Goal: Transaction & Acquisition: Purchase product/service

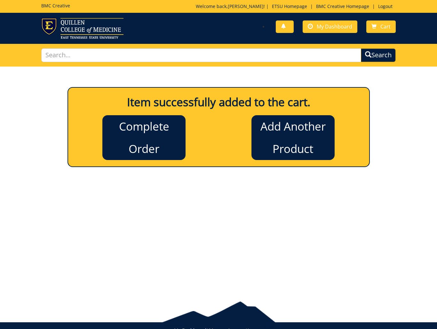
click at [53, 7] on h5 "BMC Creative" at bounding box center [55, 5] width 29 height 5
click at [73, 26] on img at bounding box center [82, 28] width 82 height 21
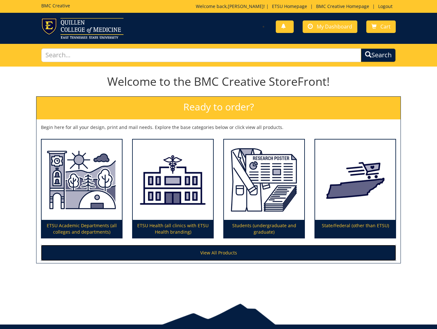
click at [223, 253] on link "View All Products" at bounding box center [218, 252] width 355 height 16
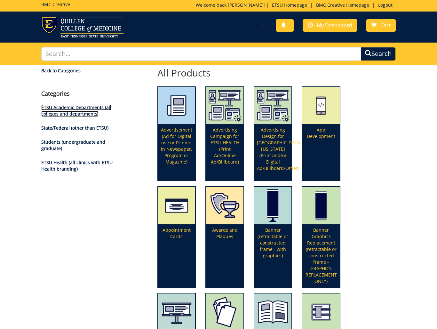
click at [65, 113] on link "ETSU Academic Departments (all colleges and departments)" at bounding box center [76, 110] width 70 height 12
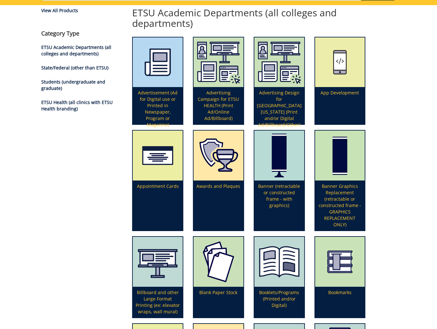
scroll to position [89, 0]
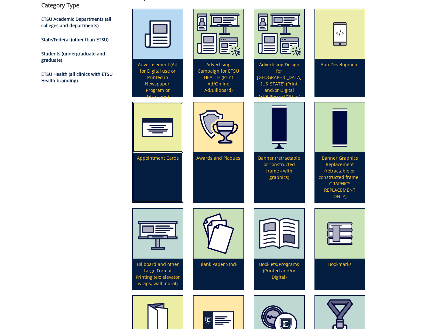
click at [159, 159] on p "Appointment Cards" at bounding box center [158, 177] width 50 height 50
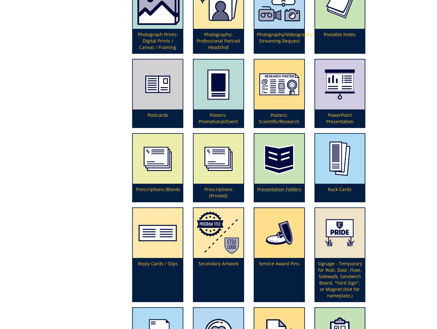
scroll to position [1411, 0]
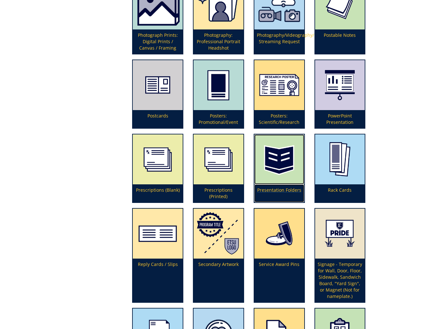
click at [282, 161] on img at bounding box center [279, 159] width 50 height 50
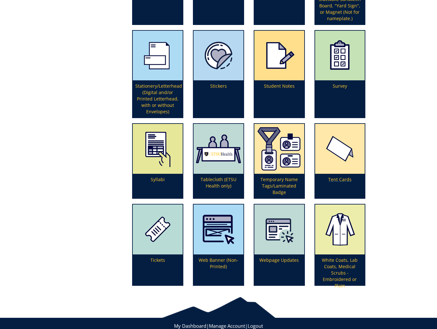
scroll to position [1689, 0]
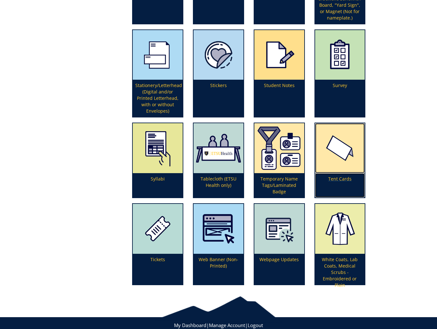
click at [340, 180] on p "Tent Cards" at bounding box center [340, 185] width 50 height 24
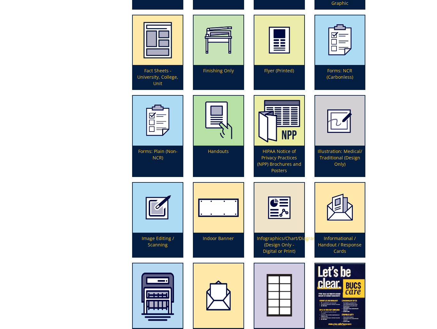
scroll to position [790, 0]
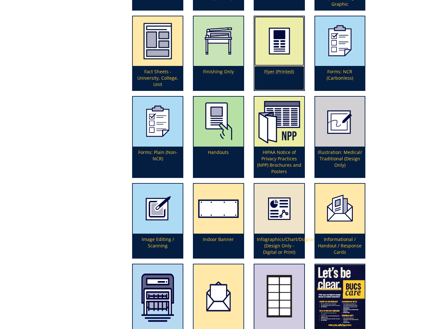
click at [276, 71] on p "Flyer (Printed)" at bounding box center [279, 78] width 50 height 24
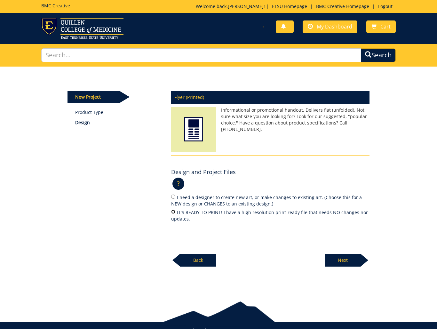
drag, startPoint x: 173, startPoint y: 211, endPoint x: 198, endPoint y: 218, distance: 25.8
click at [173, 211] on input "IT'S READY TO PRINT! I have a high resolution print-ready file that needs NO ch…" at bounding box center [173, 211] width 4 height 4
radio input "true"
click at [348, 260] on p "Next" at bounding box center [342, 259] width 36 height 13
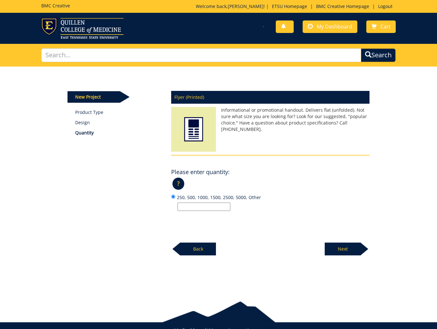
click at [193, 209] on input "250, 500, 1000, 1500, 2500, 5000, Other" at bounding box center [203, 206] width 53 height 8
type input "100"
click at [341, 248] on p "Next" at bounding box center [342, 248] width 36 height 13
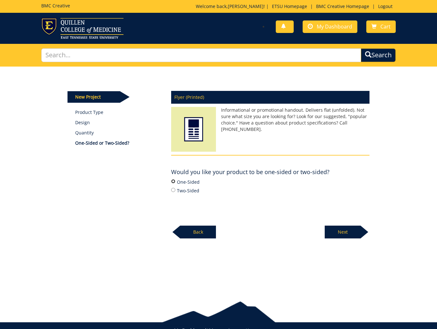
click at [174, 182] on input "One-Sided" at bounding box center [173, 181] width 4 height 4
radio input "true"
click at [341, 234] on p "Next" at bounding box center [342, 231] width 36 height 13
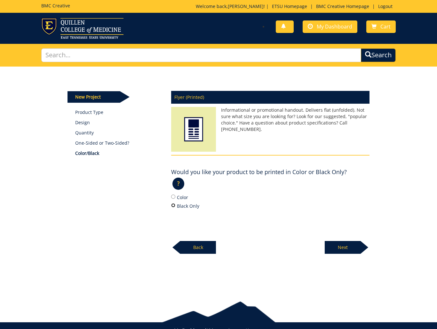
drag, startPoint x: 174, startPoint y: 204, endPoint x: 255, endPoint y: 223, distance: 83.3
click at [174, 204] on input "Black Only" at bounding box center [173, 205] width 4 height 4
radio input "true"
click at [340, 245] on p "Next" at bounding box center [342, 247] width 36 height 13
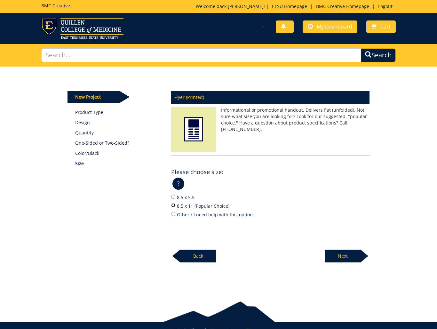
drag, startPoint x: 172, startPoint y: 205, endPoint x: 177, endPoint y: 208, distance: 6.2
click at [172, 205] on input "8.5 x 11 (Popular Choice)" at bounding box center [173, 205] width 4 height 4
radio input "true"
click at [335, 254] on p "Next" at bounding box center [342, 255] width 36 height 13
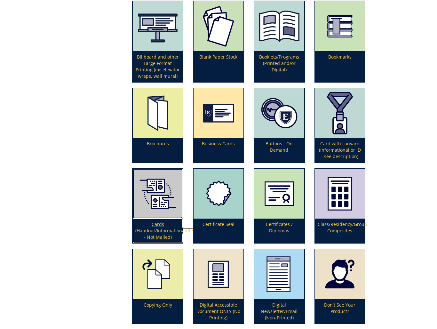
scroll to position [299, 0]
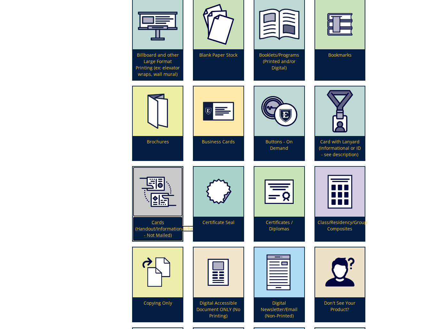
click at [157, 207] on img at bounding box center [158, 192] width 50 height 50
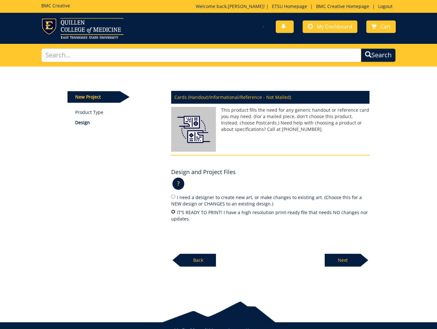
click at [172, 210] on input "IT'S READY TO PRINT! I have a high resolution print-ready file that needs NO ch…" at bounding box center [173, 211] width 4 height 4
radio input "true"
click at [344, 257] on p "Next" at bounding box center [342, 259] width 36 height 13
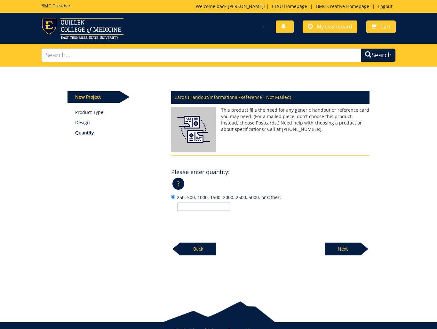
click at [192, 205] on input "250, 500, 1000, 1500, 2000, 2500, 5000, or Other:" at bounding box center [203, 206] width 53 height 8
type input "100"
click at [349, 250] on p "Next" at bounding box center [342, 248] width 36 height 13
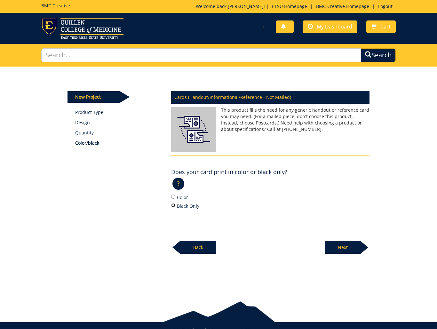
click at [174, 206] on input "Black Only" at bounding box center [173, 205] width 4 height 4
radio input "true"
click at [337, 248] on p "Next" at bounding box center [342, 247] width 36 height 13
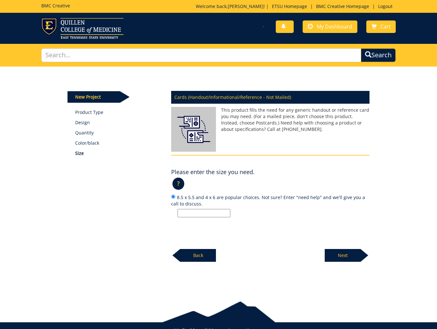
click at [198, 212] on input "8.5 x 5.5 and 4 x 6 are popular choices. Not sure? Enter "need help" and we'll …" at bounding box center [203, 213] width 53 height 8
type input "printed on 8.5" x 11" and cut down to 8.5" x 5.5""
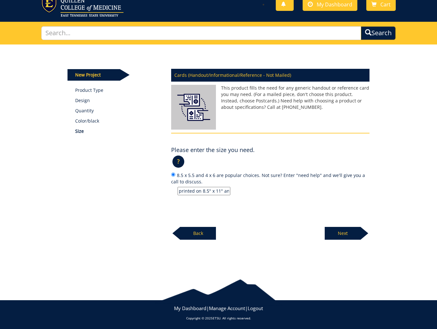
scroll to position [23, 0]
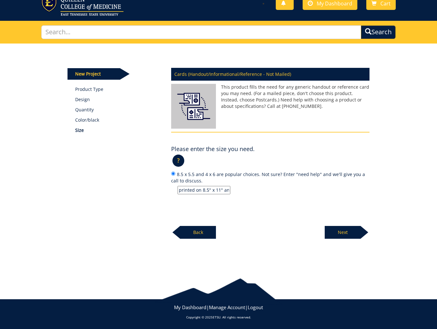
click at [206, 190] on input "printed on 8.5" x 11" and cut down to 8.5" x 5.5"" at bounding box center [203, 190] width 53 height 8
type input "8.5 x 5.5"
click at [341, 232] on p "Next" at bounding box center [342, 232] width 36 height 13
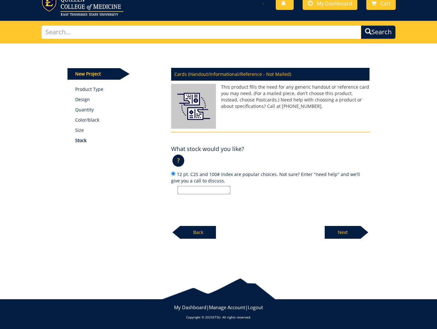
click at [199, 188] on input "12 pt. C2S and 100# index are popular choices. Not sure? Enter "need help" and …" at bounding box center [203, 190] width 53 height 8
click at [276, 190] on p at bounding box center [273, 190] width 192 height 8
click at [175, 175] on input "12 pt. C2S and 100# index are popular choices. Not sure? Enter "need help" and …" at bounding box center [173, 173] width 4 height 4
click at [211, 188] on input "12 pt. C2S and 100# index are popular choices. Not sure? Enter "need help" and …" at bounding box center [203, 190] width 53 height 8
type input "100# index"
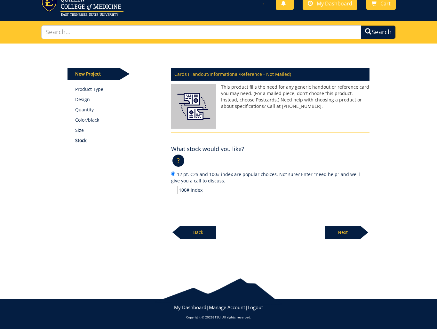
click at [341, 232] on p "Next" at bounding box center [342, 232] width 36 height 13
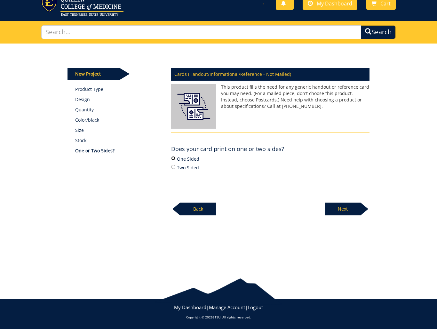
click at [173, 157] on input "One Sided" at bounding box center [173, 158] width 4 height 4
radio input "true"
click at [345, 211] on p "Next" at bounding box center [342, 208] width 36 height 13
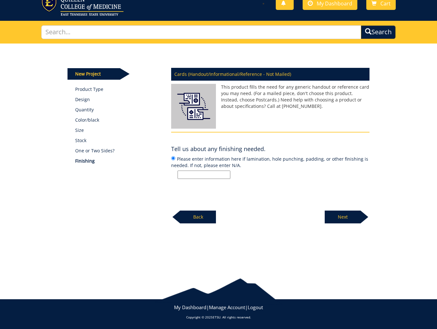
click at [210, 174] on input "Please enter information here if lamination, hole punching, padding, or other f…" at bounding box center [203, 174] width 53 height 8
type input "n/a"
click at [339, 216] on p "Next" at bounding box center [342, 216] width 36 height 13
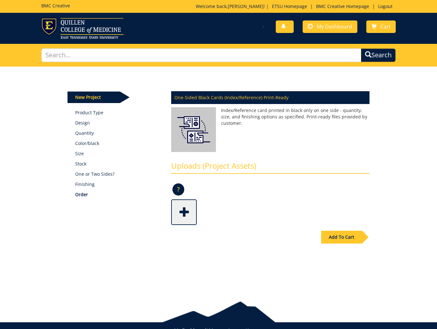
click at [183, 211] on span at bounding box center [185, 211] width 26 height 22
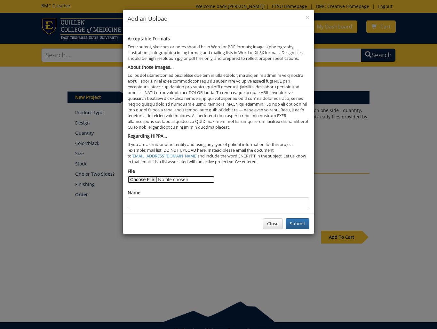
click at [141, 177] on input "File" at bounding box center [171, 179] width 87 height 7
type input "C:\fakepath\fieldbook-covers_interior-text_1up.pdf"
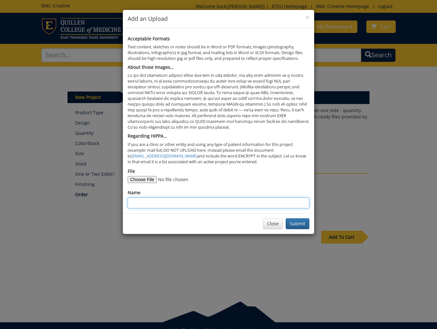
click at [212, 200] on input "Name" at bounding box center [219, 202] width 182 height 11
type input "Fieldbook-cover_interior-text_1up"
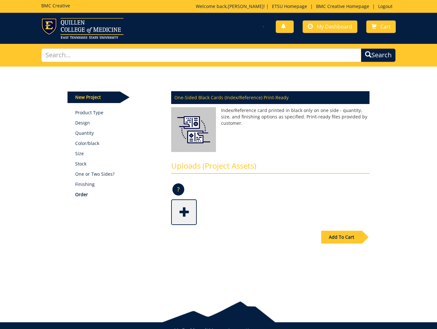
click at [186, 213] on span at bounding box center [185, 211] width 26 height 22
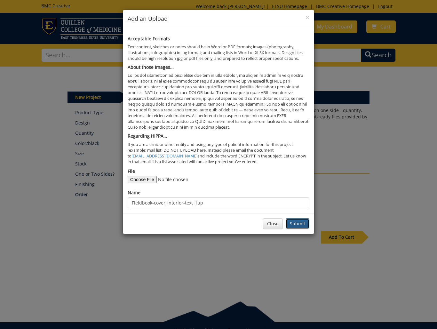
click at [300, 224] on button "Submit" at bounding box center [297, 223] width 24 height 11
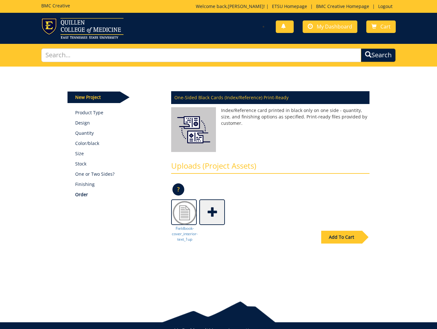
click at [337, 237] on div "Add To Cart" at bounding box center [341, 236] width 41 height 13
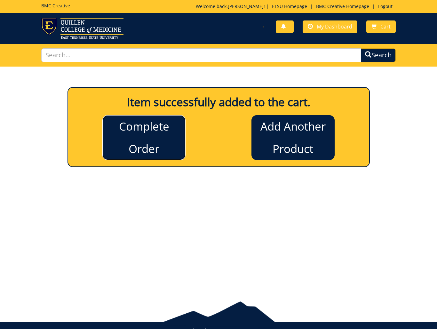
click at [138, 135] on link "Complete Order" at bounding box center [143, 137] width 83 height 45
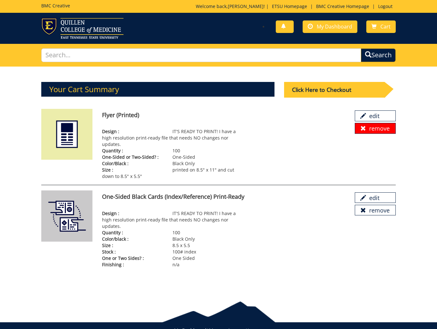
click at [366, 133] on link "remove" at bounding box center [374, 128] width 41 height 11
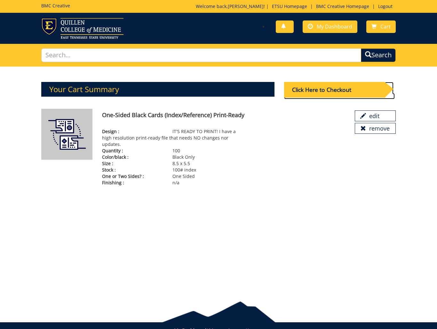
click at [331, 89] on div "Click Here to Checkout" at bounding box center [334, 90] width 100 height 16
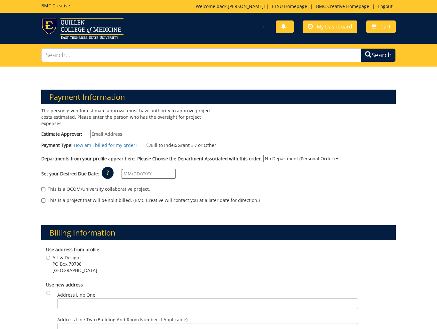
click at [100, 131] on input "Estimate Approver:" at bounding box center [116, 134] width 53 height 8
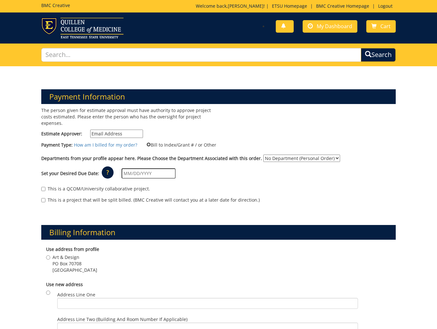
click at [147, 145] on input "Bill to Index/Grant # / or Other" at bounding box center [148, 144] width 4 height 4
radio input "true"
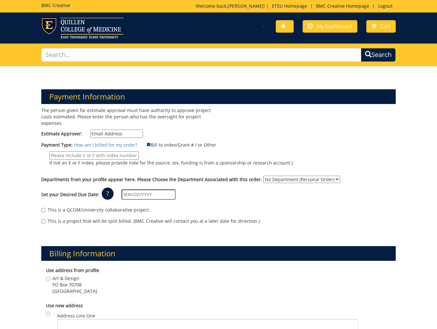
scroll to position [1, 0]
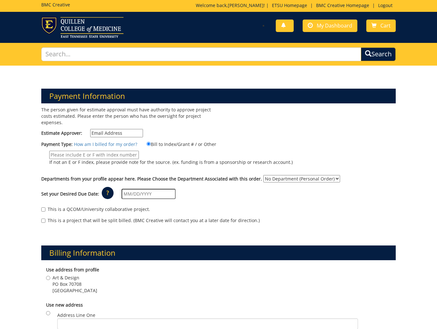
click at [84, 154] on input "If not an E or F index, please provide note for the source. (ex. funding is fro…" at bounding box center [93, 155] width 89 height 8
paste input "10-48100-100000-100-{INSERT ACCOUNT}-200-999-999-999-999-99"
drag, startPoint x: 98, startPoint y: 154, endPoint x: 115, endPoint y: 155, distance: 17.6
click at [115, 155] on input "10-48100-100000-100-{INSERT ACCOUNT}-200-999-999-999-999-99" at bounding box center [93, 155] width 89 height 8
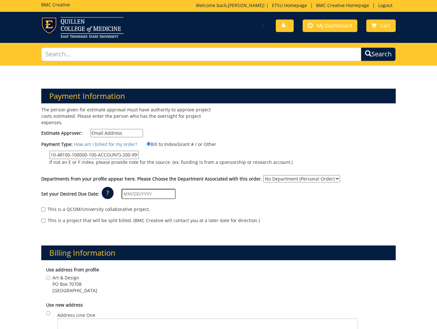
paste input "75450"
click at [137, 155] on input "10-48100-100000-100-75450-200-999-999-999-999-99" at bounding box center [93, 155] width 89 height 8
type input "10-48100-100000-100-75450-200-999-999, departmental funding for start-up funds-…"
click at [297, 178] on select "No Department (Personal Order) Art and Design" at bounding box center [301, 178] width 77 height 7
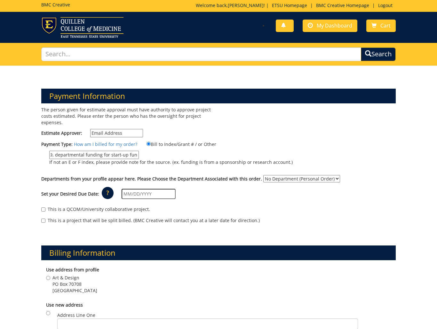
scroll to position [0, 0]
select select "14"
click at [263, 175] on select "No Department (Personal Order) Art and Design" at bounding box center [301, 178] width 77 height 7
click at [123, 193] on input "text" at bounding box center [148, 194] width 54 height 10
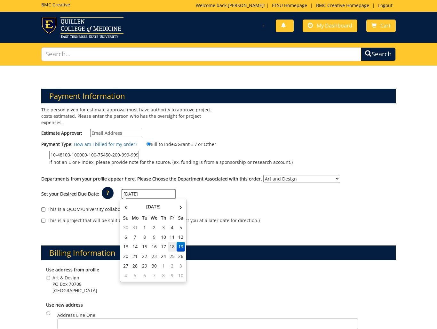
click at [173, 247] on td "18" at bounding box center [172, 247] width 9 height 10
type input "[DATE]"
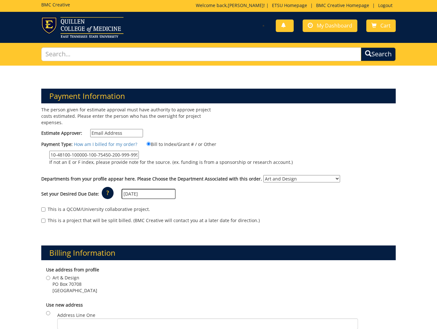
scroll to position [1, 0]
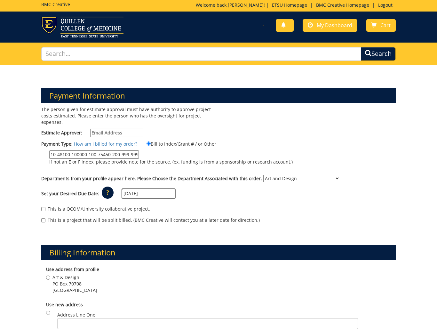
click at [98, 131] on input "Estimate Approver:" at bounding box center [116, 132] width 53 height 8
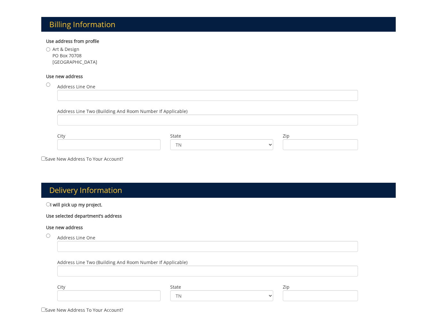
scroll to position [255, 0]
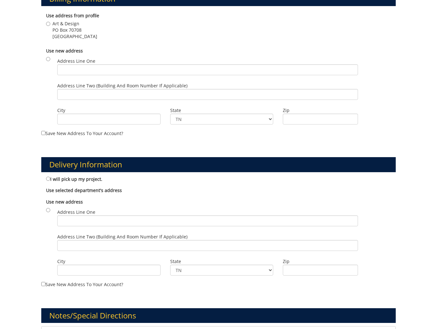
type input "rieskd@etsu.edu"
click at [49, 210] on input "radio" at bounding box center [48, 210] width 4 height 4
radio input "true"
click at [70, 220] on input "Address Line One" at bounding box center [207, 220] width 300 height 11
type input "B"
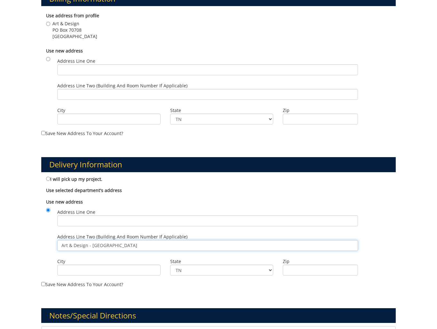
type input "Art & Design - Ball Hall"
type input "Johnson City"
type input "37614"
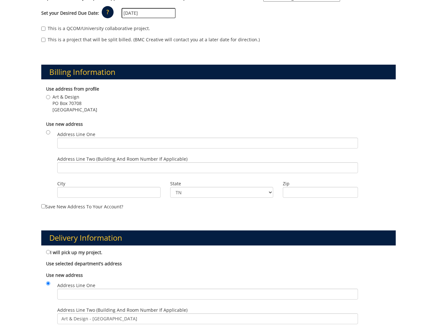
scroll to position [209, 0]
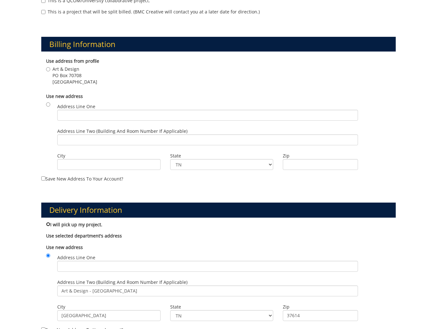
click at [48, 223] on input "I will pick up my project." at bounding box center [48, 224] width 4 height 4
radio input "true"
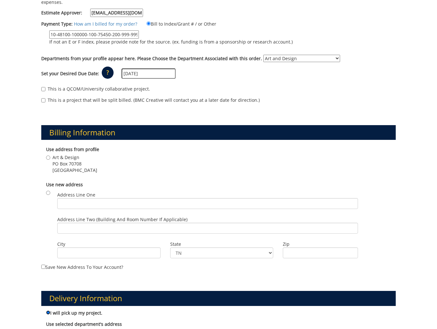
scroll to position [111, 0]
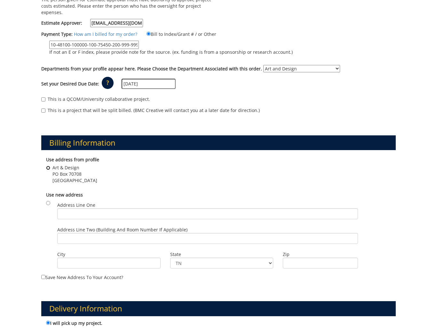
click at [49, 167] on input "Art & Design PO Box 70708 Johnson City , TN 37614" at bounding box center [48, 168] width 4 height 4
radio input "true"
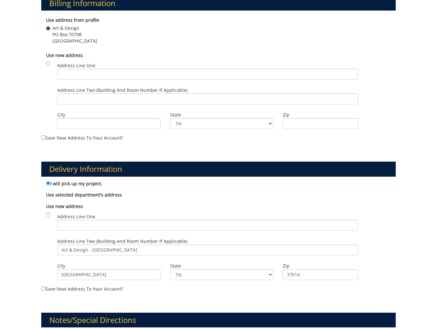
scroll to position [332, 0]
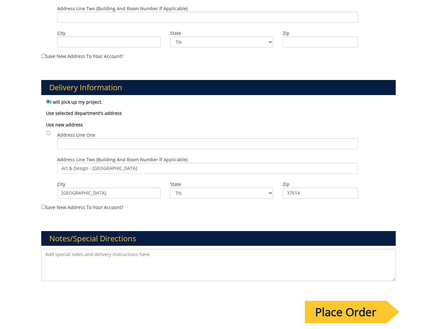
click at [341, 307] on input "Place Order" at bounding box center [345, 311] width 81 height 22
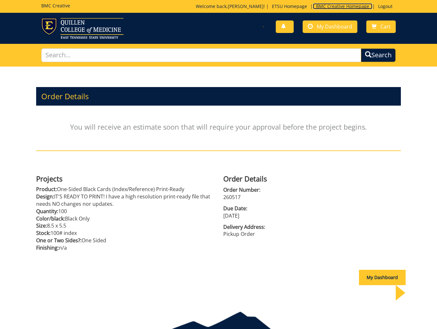
click at [334, 6] on link "BMC Creative Homepage" at bounding box center [342, 6] width 59 height 6
click at [292, 234] on p "Pickup Order" at bounding box center [311, 233] width 177 height 7
